Goal: Find specific page/section: Find specific page/section

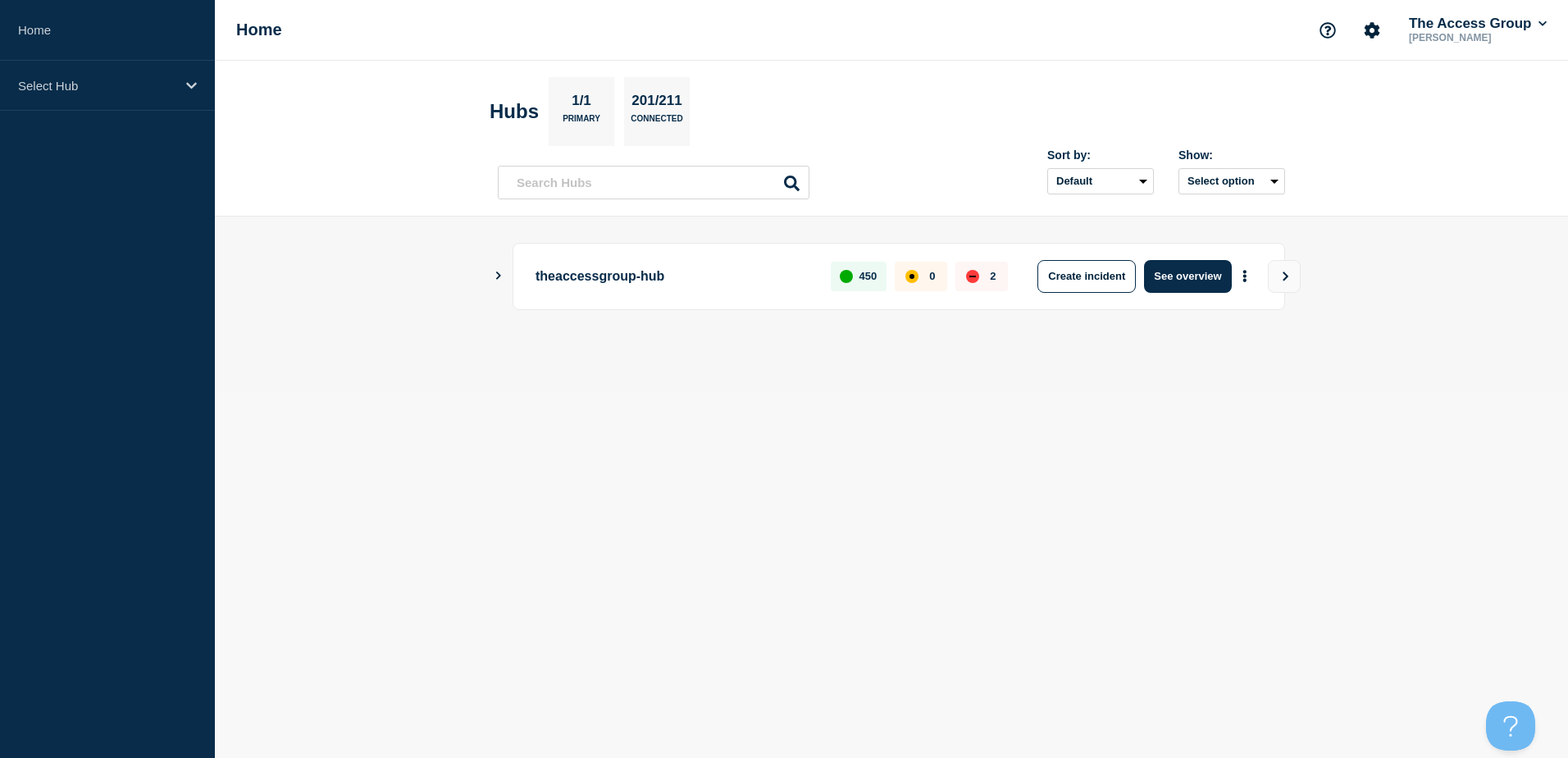
click at [1176, 43] on div "Home The Access Group [PERSON_NAME]" at bounding box center [891, 30] width 1353 height 61
click at [1319, 32] on icon "Support" at bounding box center [1328, 30] width 16 height 16
click at [518, 173] on input "text" at bounding box center [654, 182] width 311 height 34
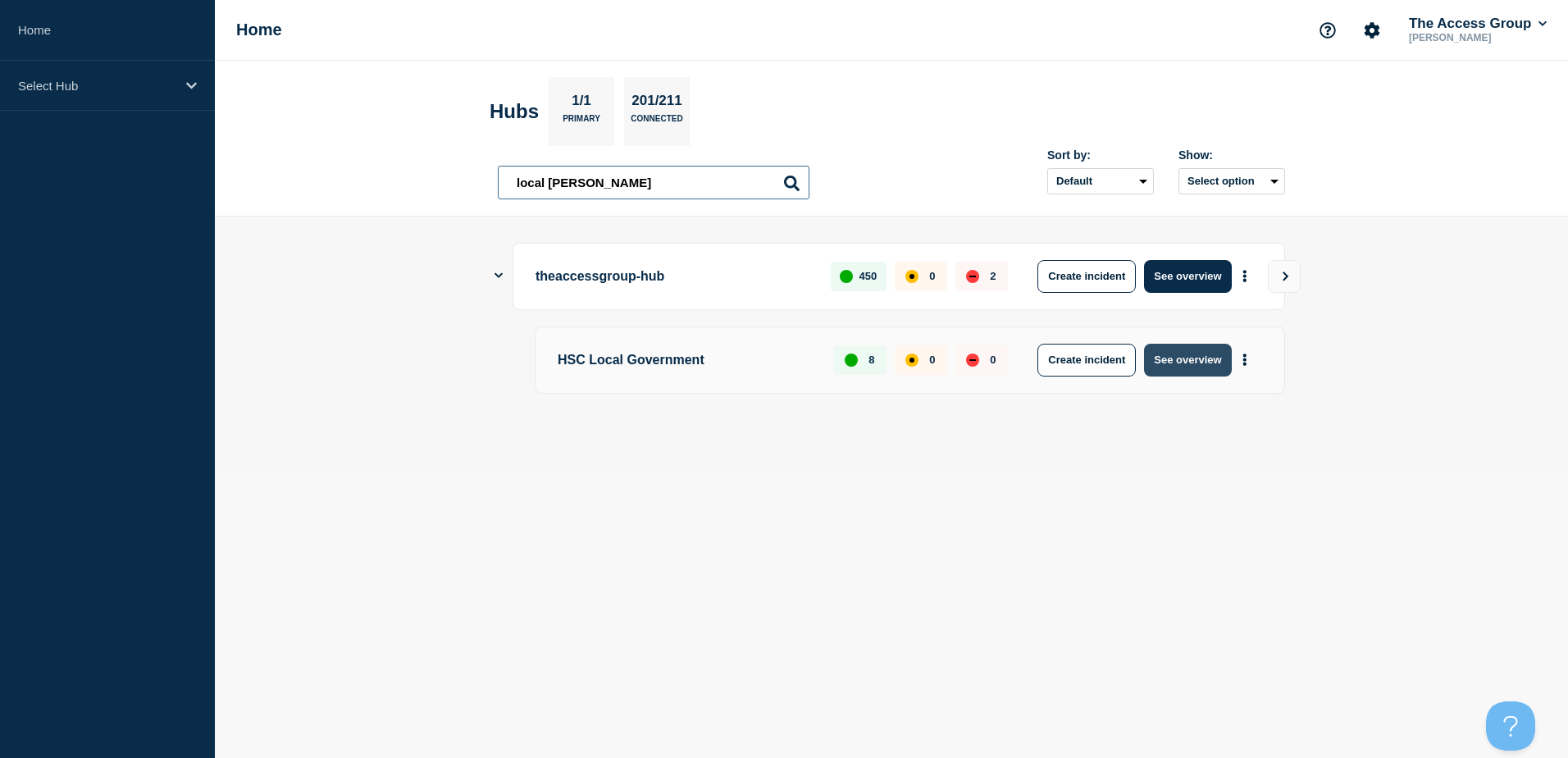
type input "local gover"
click at [1210, 360] on button "See overview" at bounding box center [1187, 360] width 87 height 33
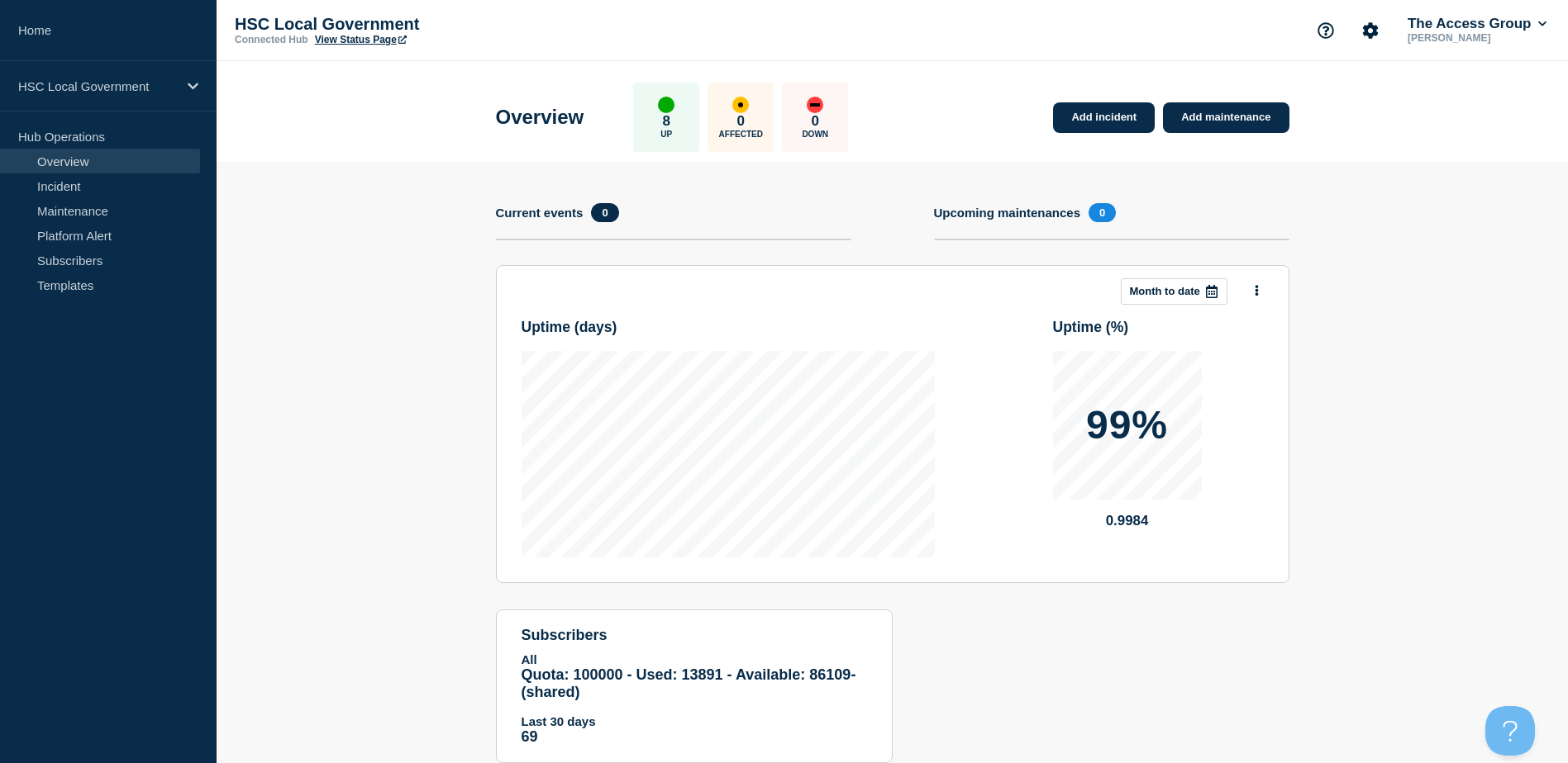
click at [350, 34] on link "View Status Page" at bounding box center [361, 39] width 92 height 12
